Goal: Task Accomplishment & Management: Complete application form

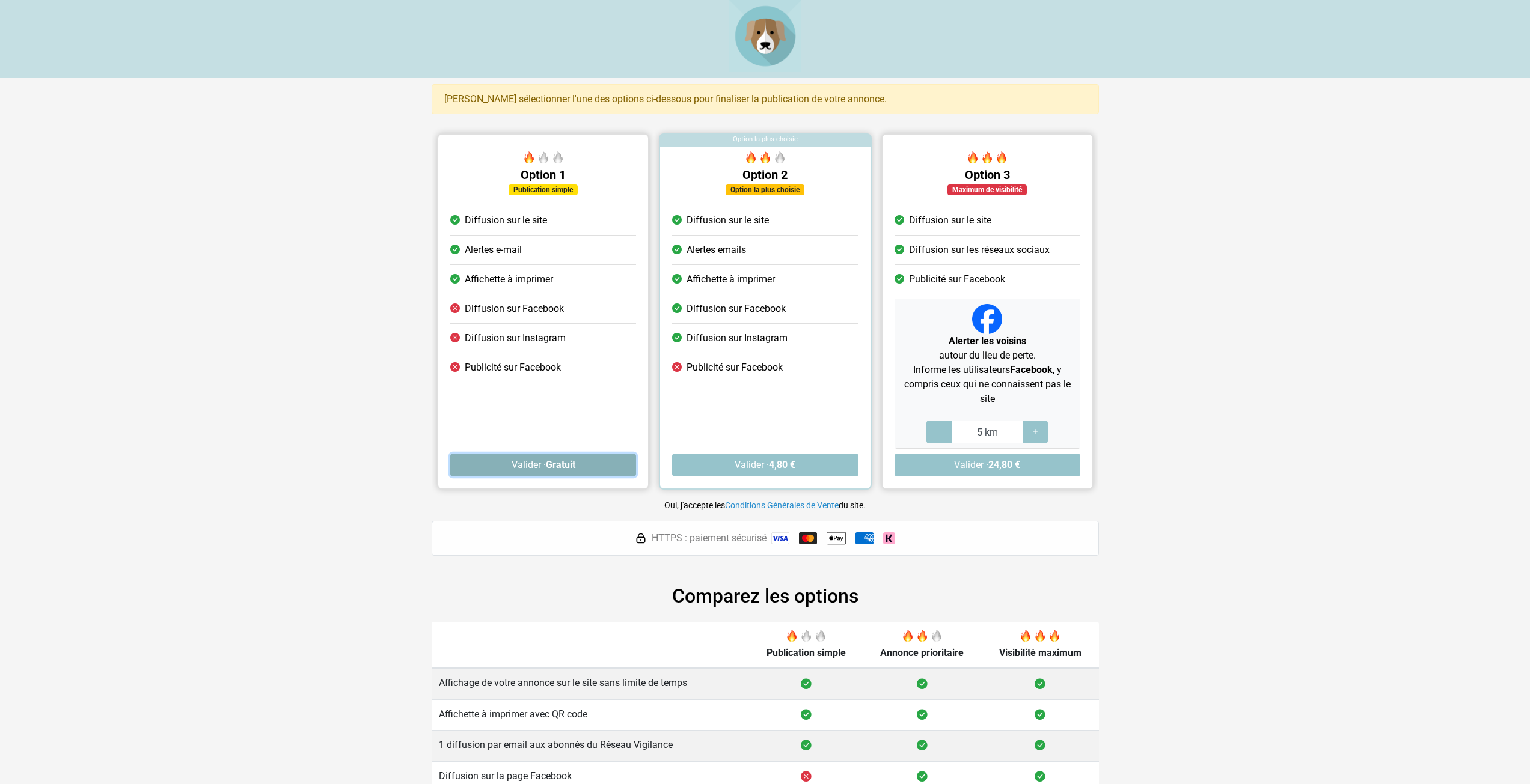
click at [544, 471] on button "Valider · Gratuit" at bounding box center [543, 465] width 186 height 23
click at [560, 469] on strong "Gratuit" at bounding box center [560, 465] width 30 height 11
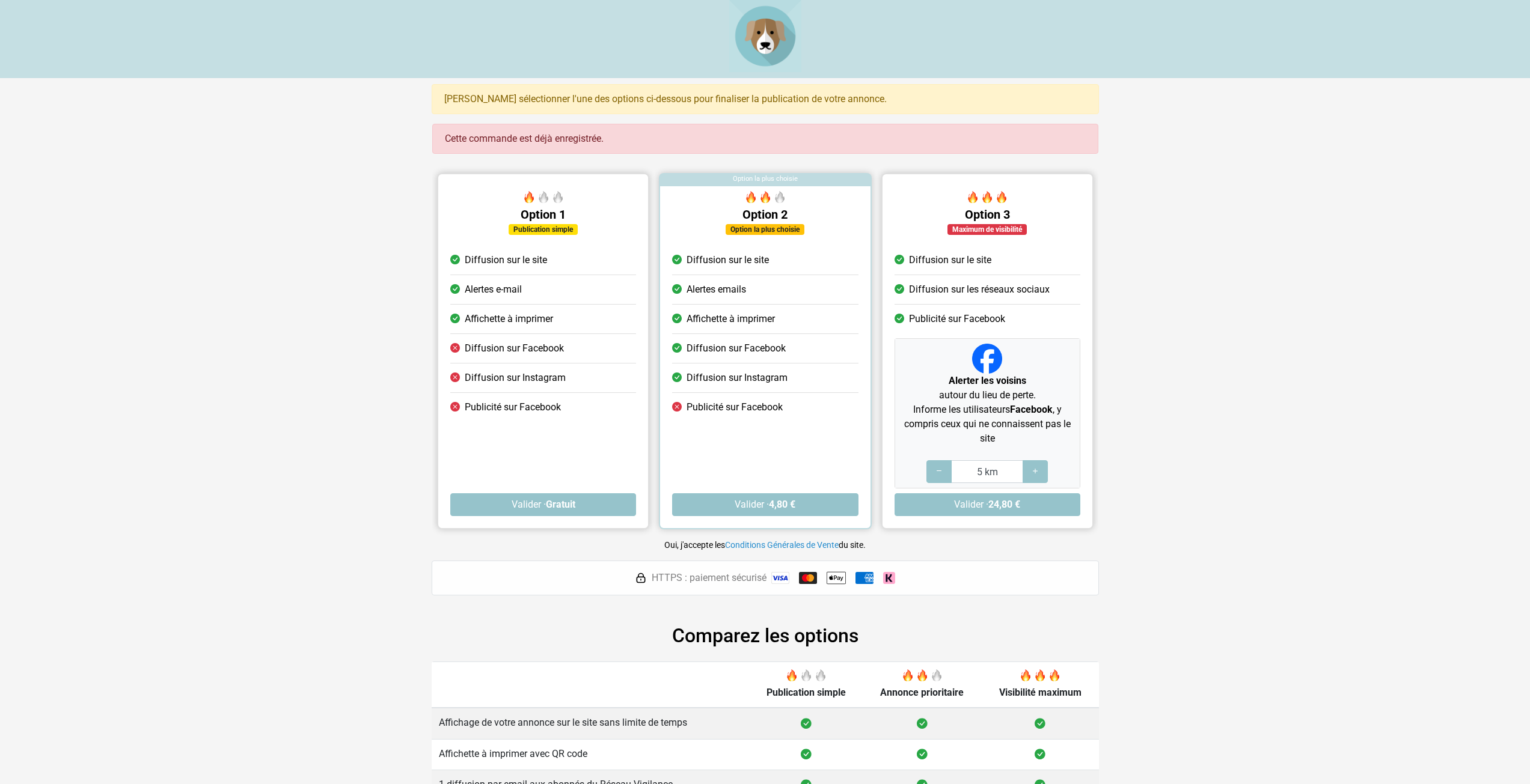
click at [761, 44] on img at bounding box center [765, 36] width 72 height 72
